Goal: Navigation & Orientation: Locate item on page

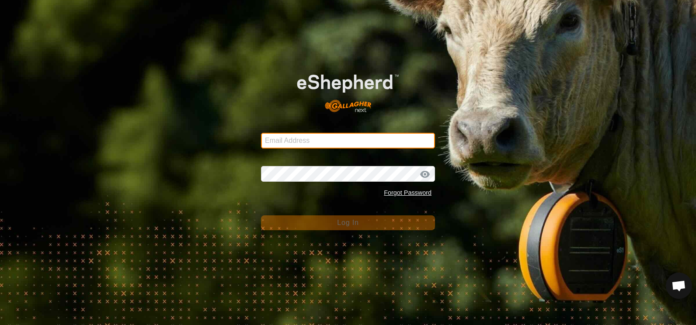
type input "[EMAIL_ADDRESS][DOMAIN_NAME]"
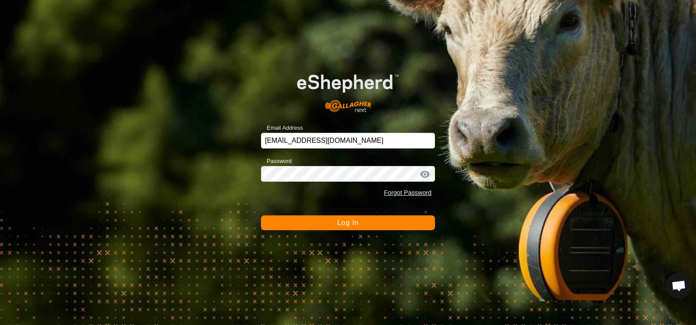
click at [358, 223] on span "Log In" at bounding box center [347, 222] width 21 height 7
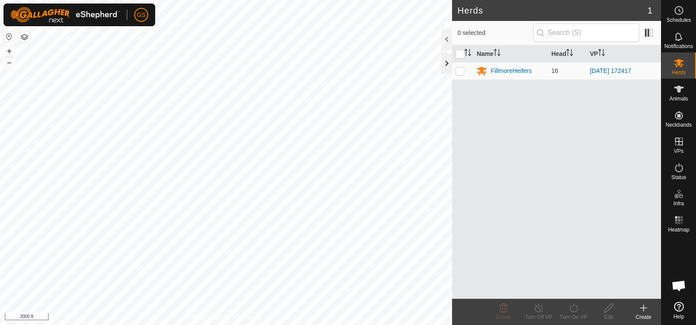
click at [443, 61] on div at bounding box center [447, 63] width 10 height 21
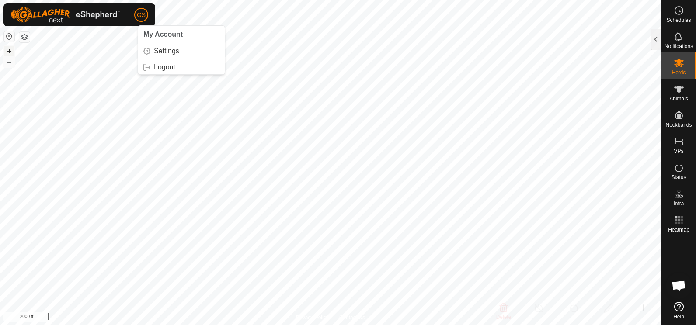
click at [10, 51] on button "+" at bounding box center [9, 51] width 10 height 10
click at [9, 51] on button "+" at bounding box center [9, 51] width 10 height 10
click at [10, 52] on button "+" at bounding box center [9, 51] width 10 height 10
click at [9, 50] on button "+" at bounding box center [9, 51] width 10 height 10
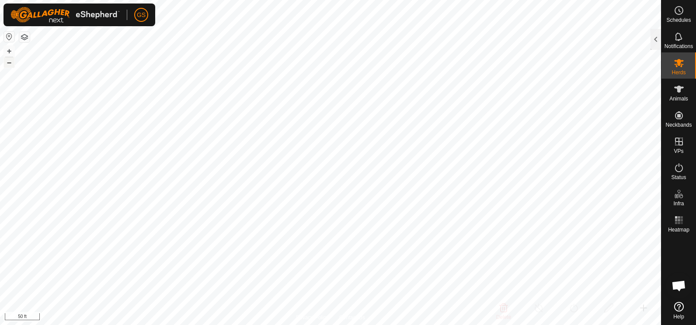
click at [8, 61] on button "–" at bounding box center [9, 62] width 10 height 10
click at [267, 0] on html "GS Schedules Notifications Herds Animals Neckbands VPs Status Infra Heatmap Hel…" at bounding box center [348, 162] width 696 height 325
click at [10, 51] on button "+" at bounding box center [9, 51] width 10 height 10
click at [8, 63] on button "–" at bounding box center [9, 62] width 10 height 10
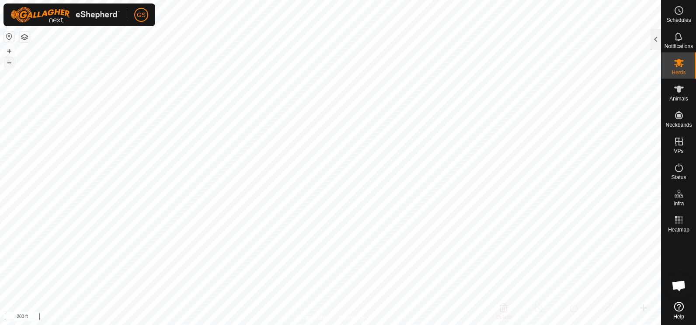
click at [10, 63] on button "–" at bounding box center [9, 62] width 10 height 10
click at [11, 62] on button "–" at bounding box center [9, 62] width 10 height 10
click at [10, 63] on button "–" at bounding box center [9, 62] width 10 height 10
